Goal: Navigation & Orientation: Find specific page/section

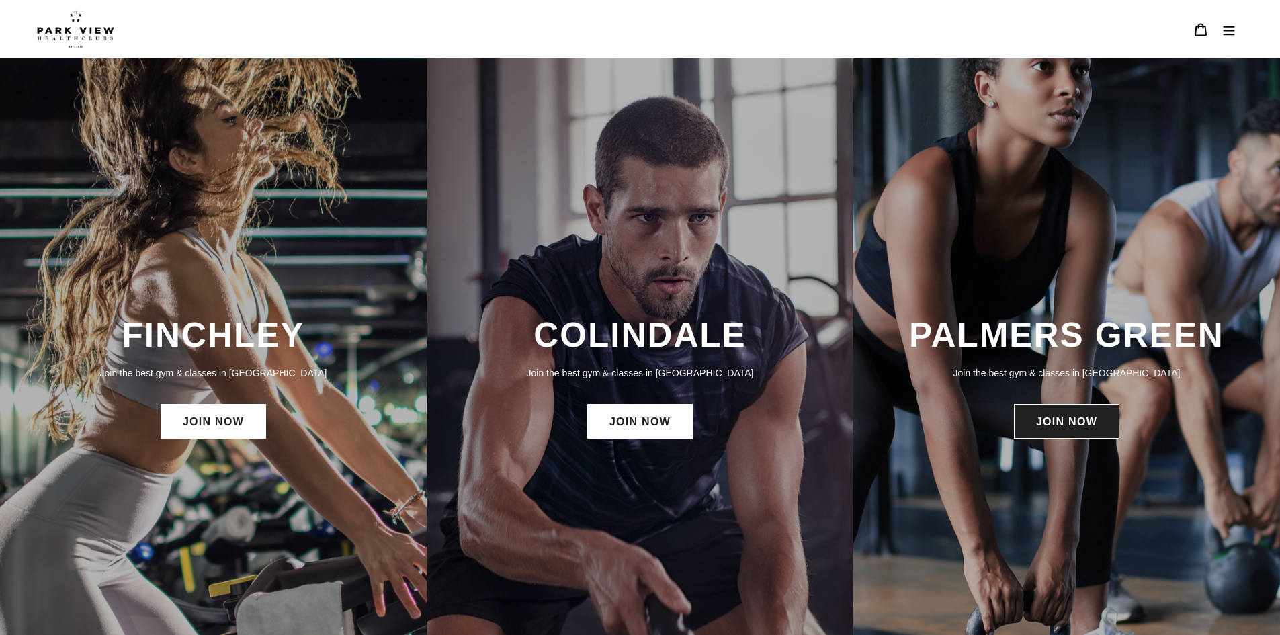
click at [1050, 417] on link "JOIN NOW" at bounding box center [1066, 421] width 105 height 35
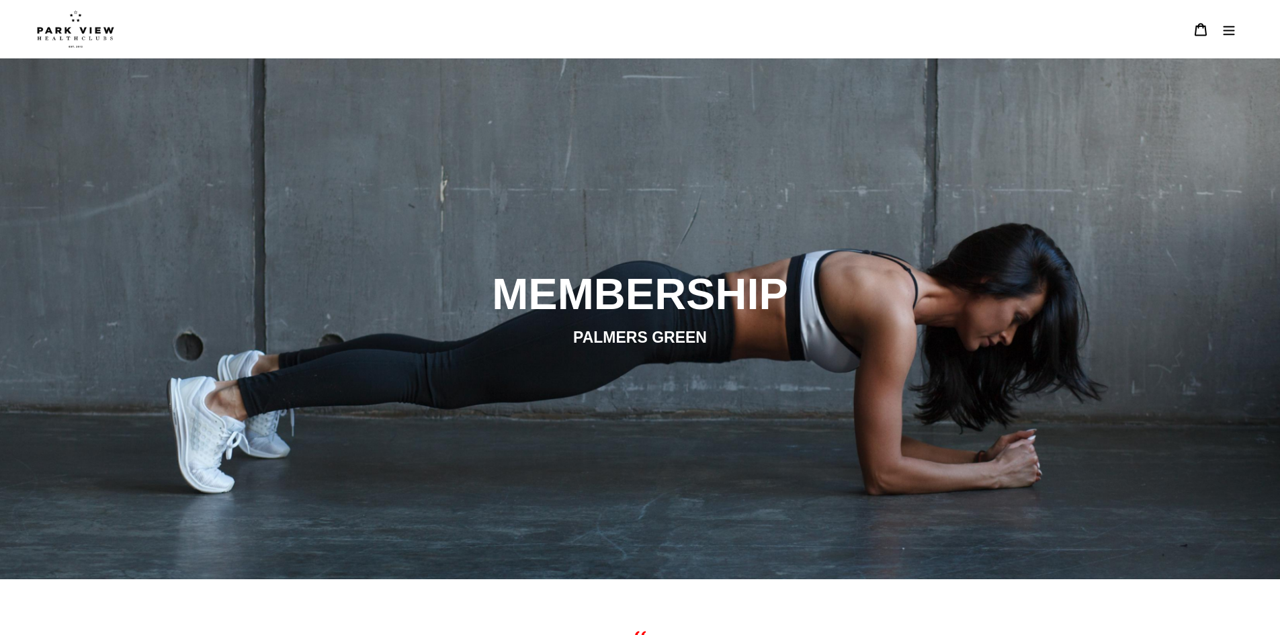
click at [87, 26] on img at bounding box center [75, 29] width 77 height 38
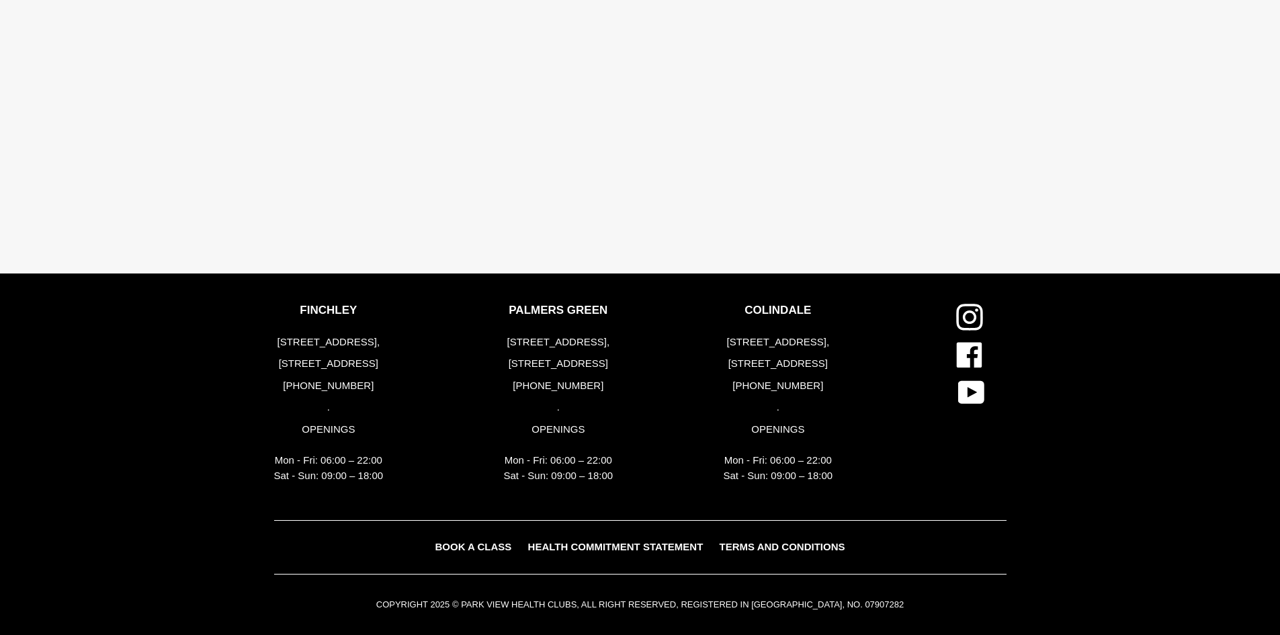
scroll to position [3083, 0]
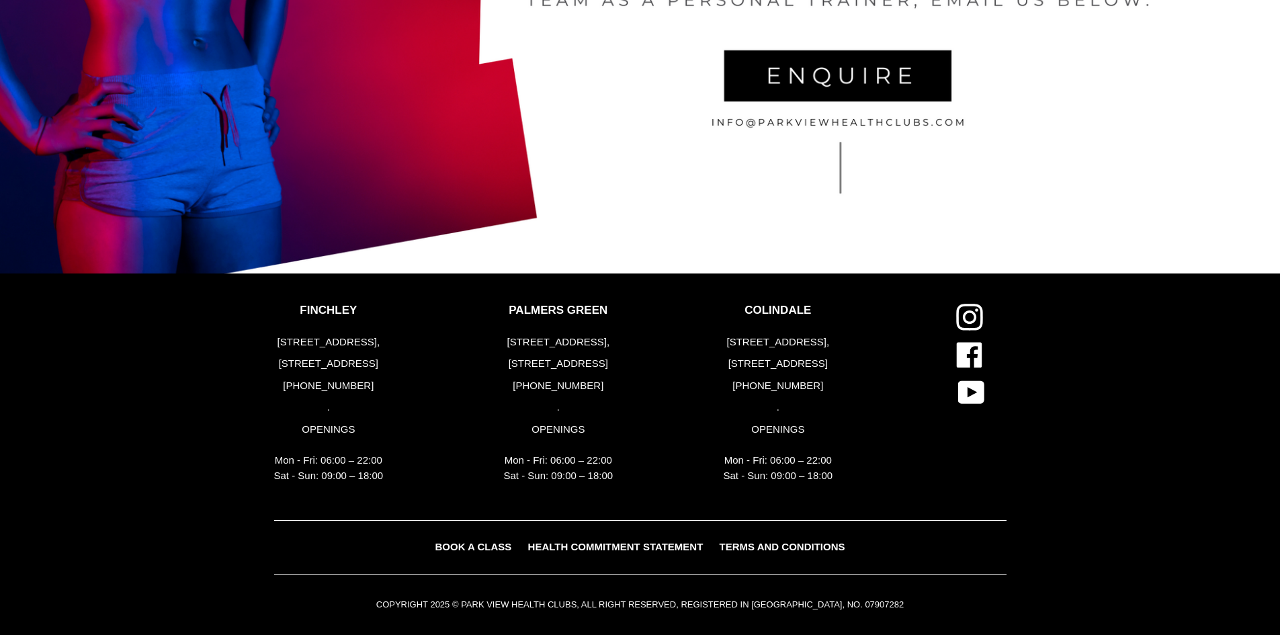
click at [474, 546] on span "BOOK A CLASS" at bounding box center [473, 546] width 77 height 11
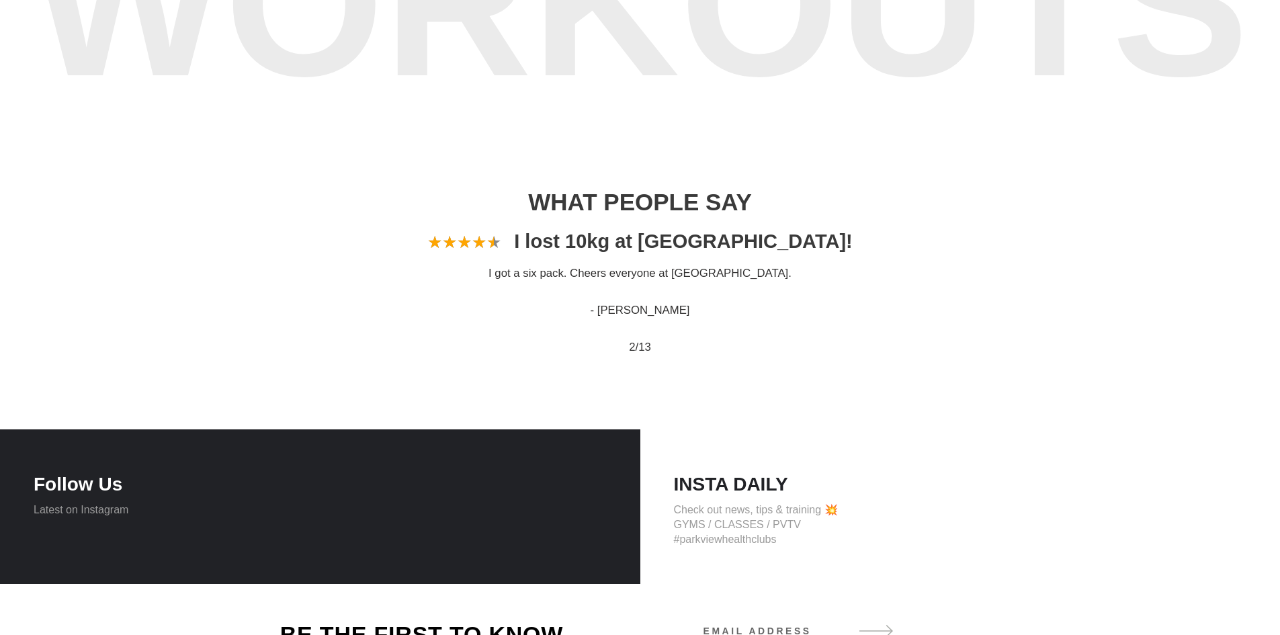
scroll to position [1814, 0]
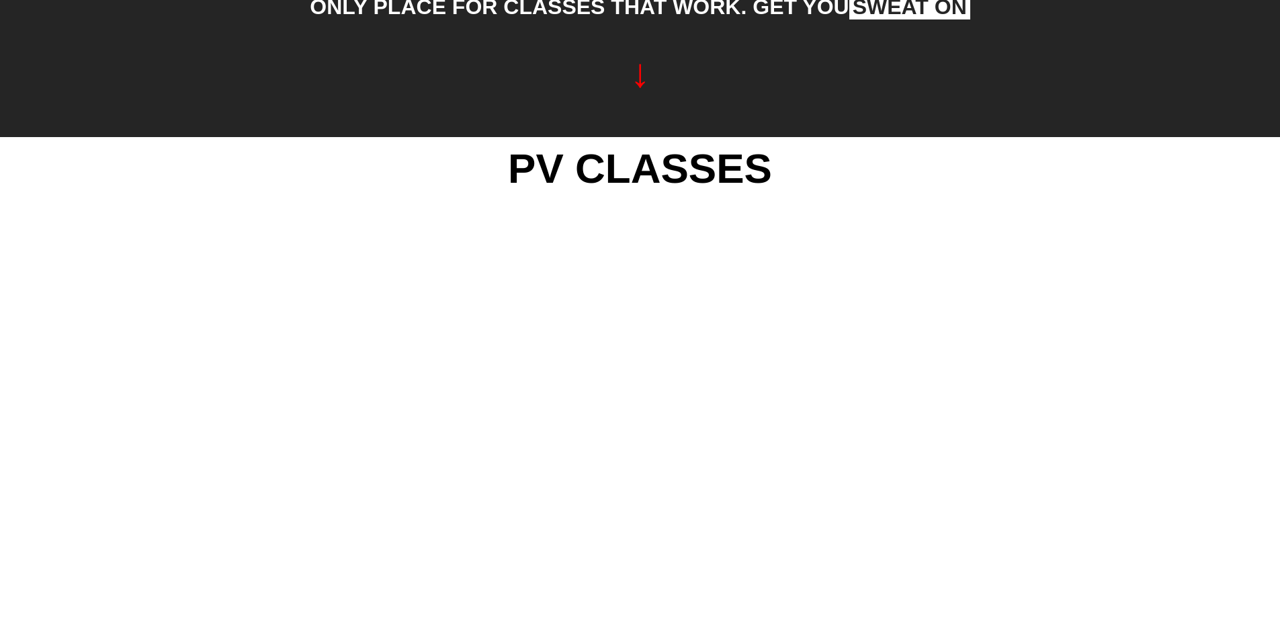
scroll to position [1151, 0]
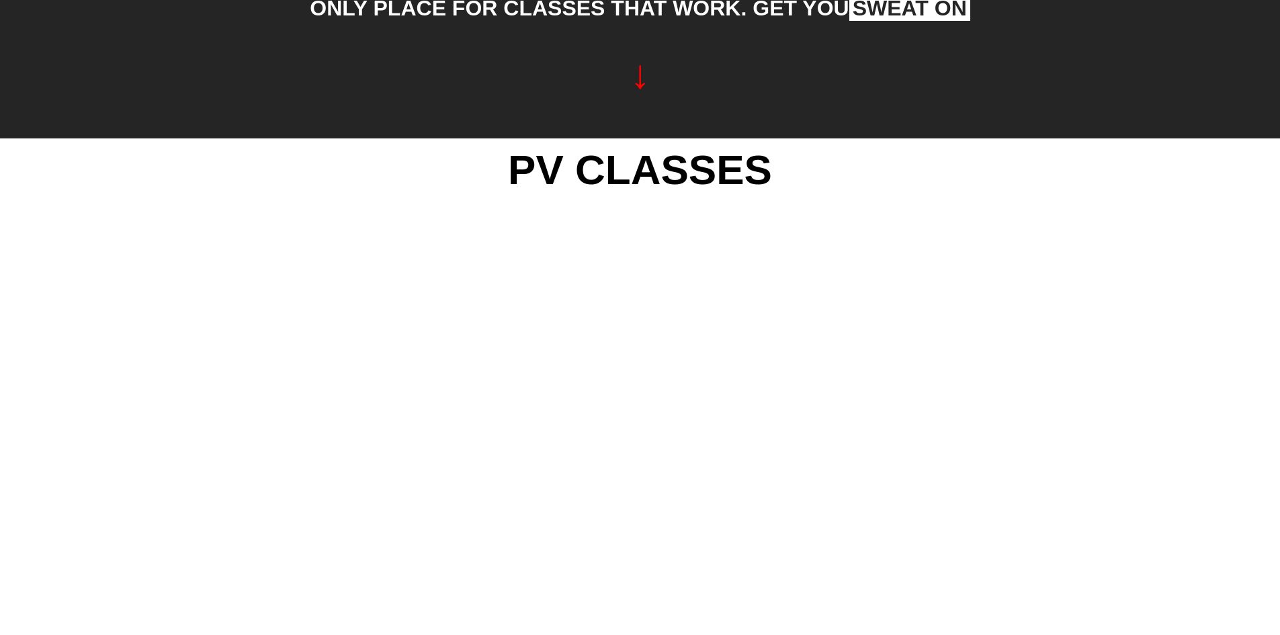
click at [259, 239] on div "PV CLASSES" at bounding box center [630, 609] width 752 height 943
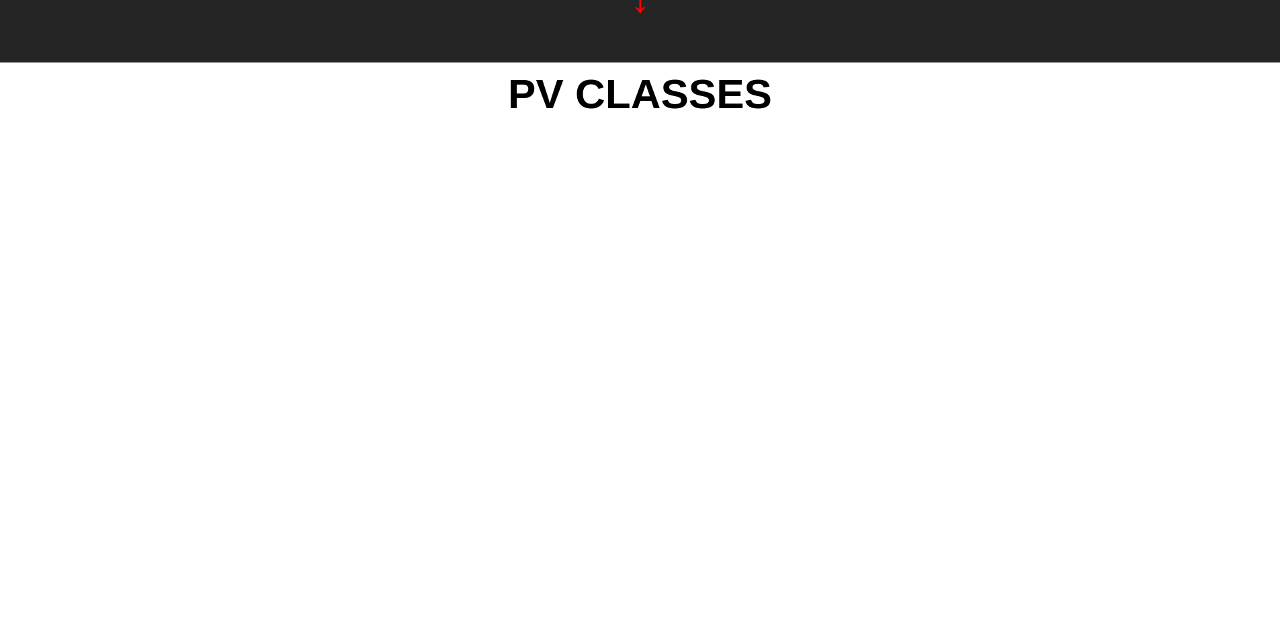
scroll to position [1276, 0]
